Goal: Navigation & Orientation: Find specific page/section

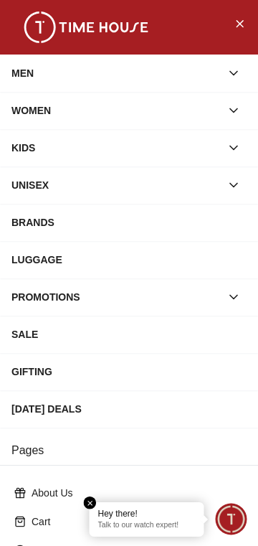
click at [238, 148] on icon "button" at bounding box center [234, 148] width 14 height 14
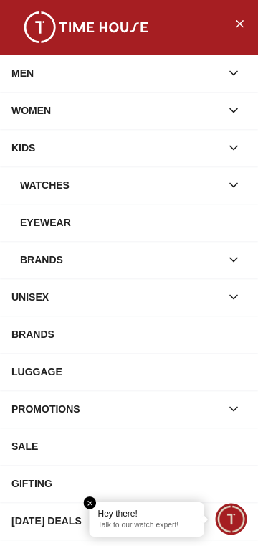
click at [146, 222] on div "Eyewear" at bounding box center [133, 222] width 227 height 26
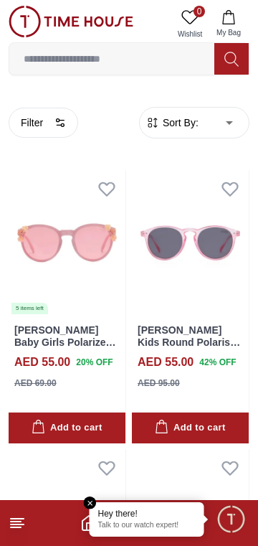
click at [24, 527] on icon at bounding box center [17, 522] width 17 height 17
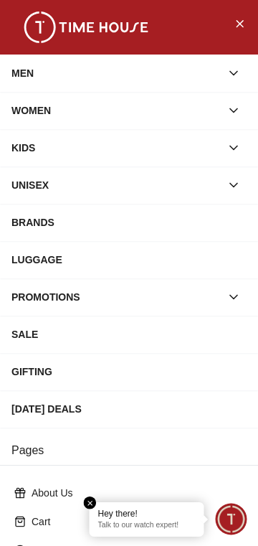
click at [234, 148] on icon "button" at bounding box center [233, 148] width 7 height 4
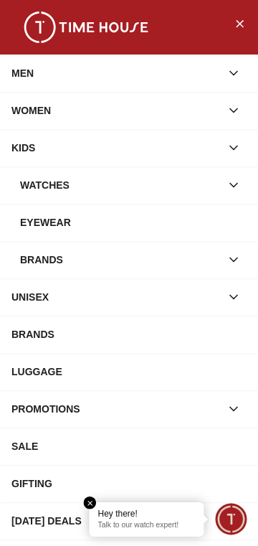
click at [155, 184] on div "WATCHES" at bounding box center [120, 185] width 201 height 26
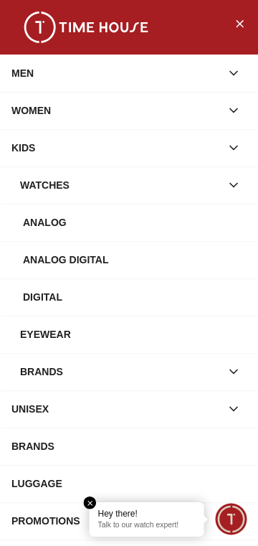
click at [37, 295] on div "Digital" at bounding box center [135, 297] width 224 height 26
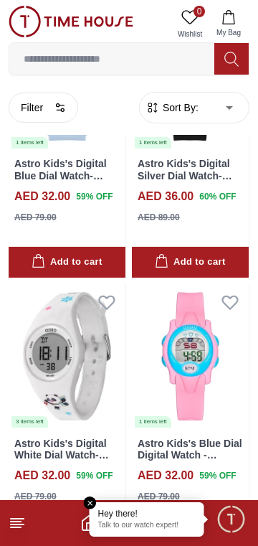
scroll to position [2407, 0]
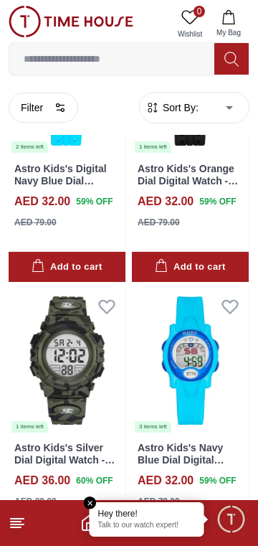
scroll to position [3245, 0]
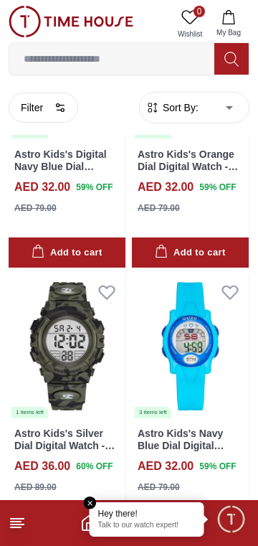
scroll to position [2442, 0]
